Goal: Task Accomplishment & Management: Understand process/instructions

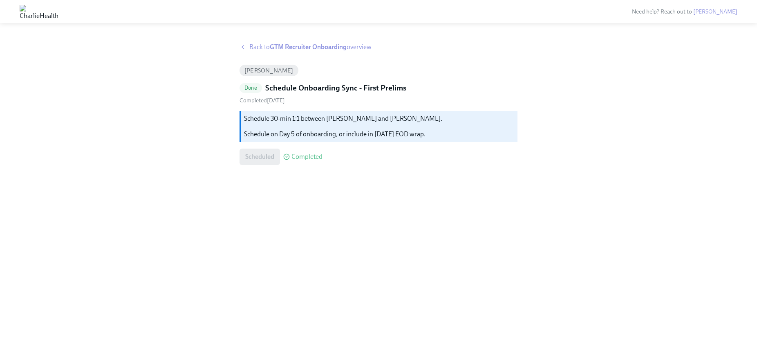
click at [276, 48] on strong "GTM Recruiter Onboarding" at bounding box center [308, 47] width 77 height 8
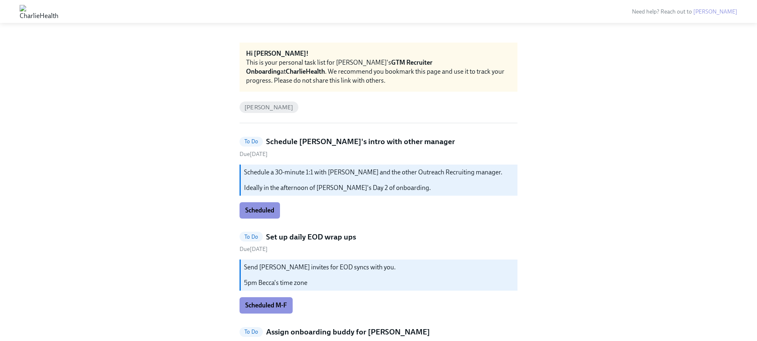
scroll to position [26, 0]
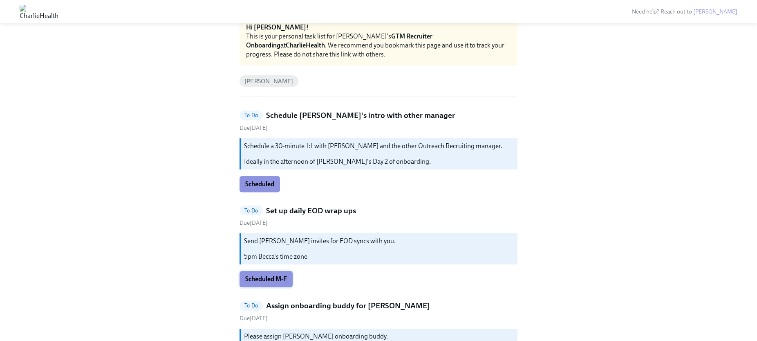
click at [277, 279] on span "Scheduled M-F" at bounding box center [266, 279] width 42 height 8
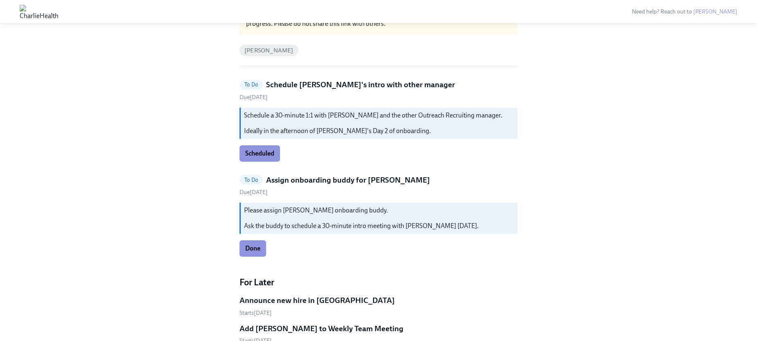
scroll to position [0, 0]
